Goal: Find specific page/section

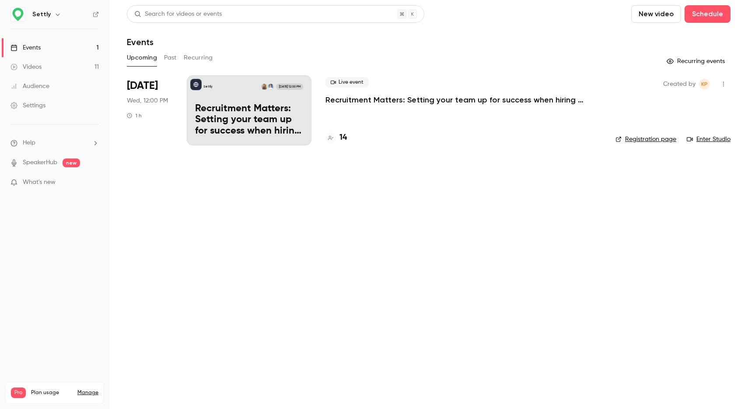
click at [341, 137] on h4 "14" at bounding box center [343, 138] width 7 height 12
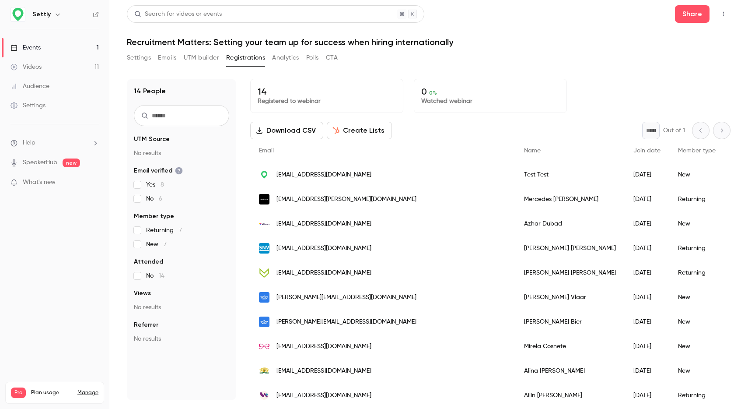
click at [278, 172] on span "[EMAIL_ADDRESS][DOMAIN_NAME]" at bounding box center [324, 174] width 95 height 9
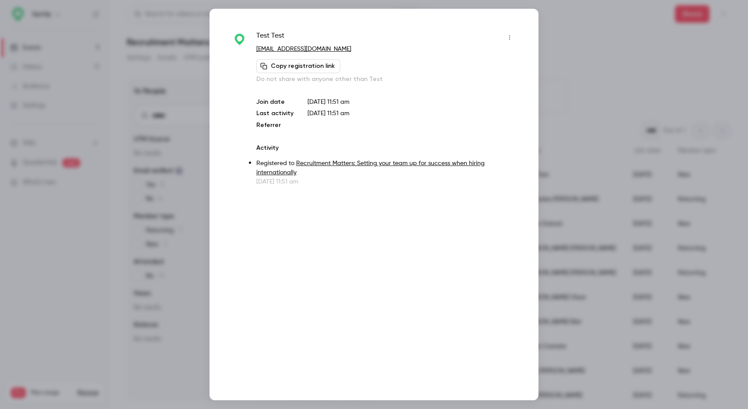
click at [562, 50] on div at bounding box center [374, 204] width 748 height 409
